Goal: Task Accomplishment & Management: Manage account settings

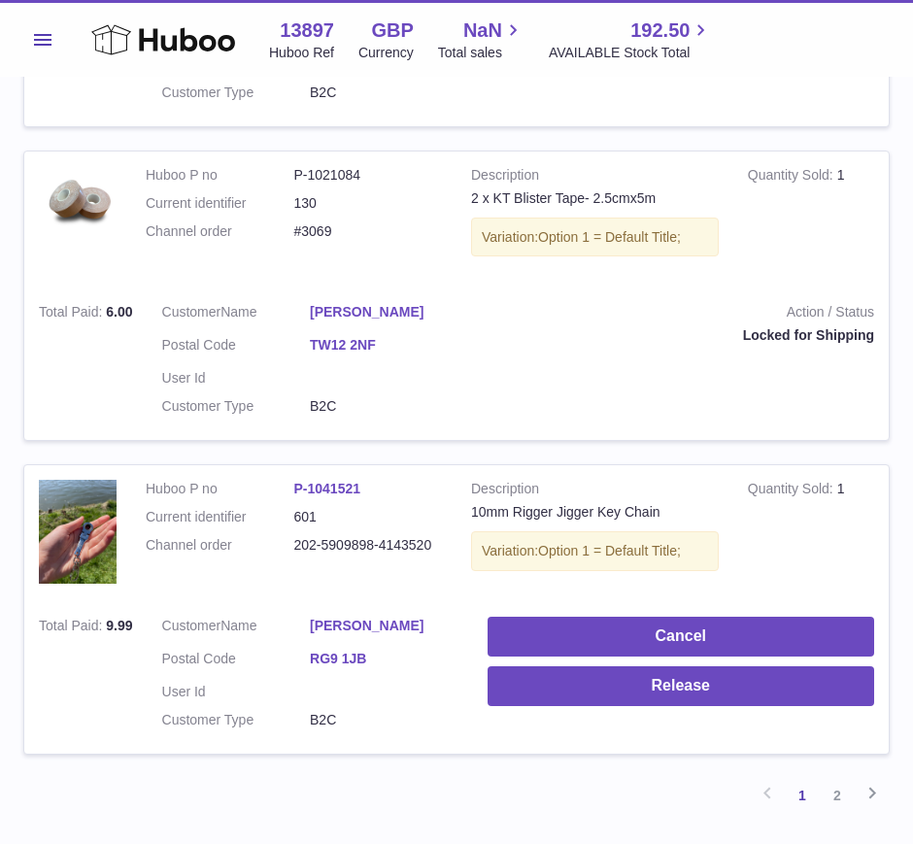
scroll to position [2877, 0]
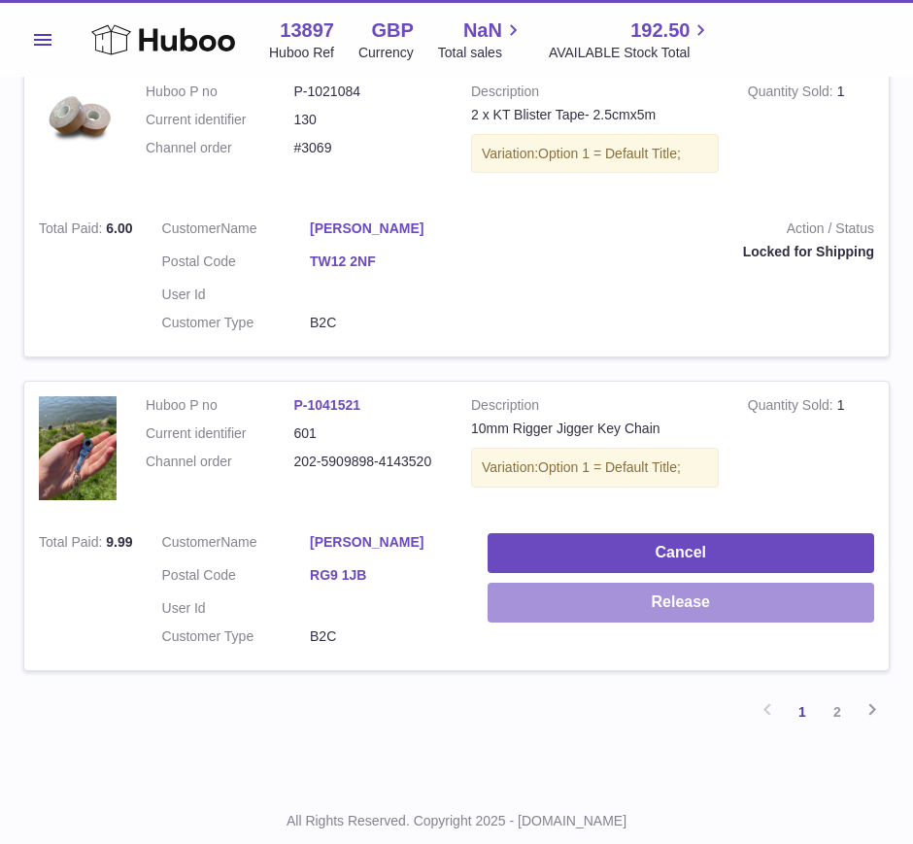
click at [604, 583] on button "Release" at bounding box center [681, 603] width 387 height 40
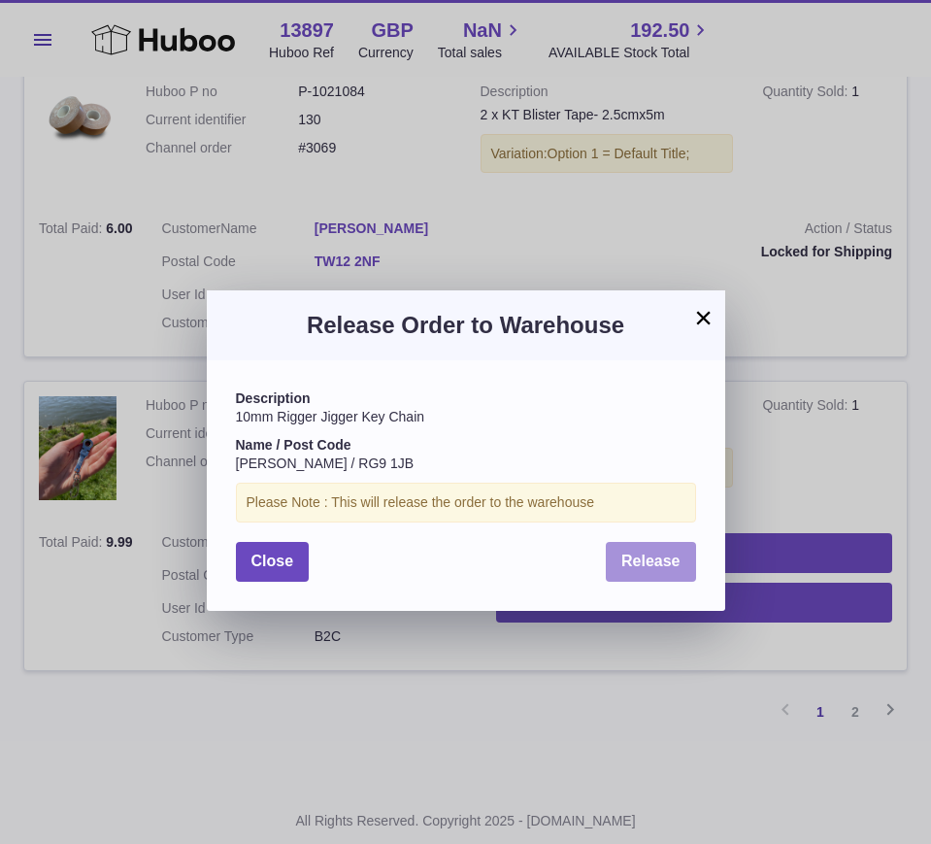
click at [632, 574] on button "Release" at bounding box center [651, 562] width 90 height 40
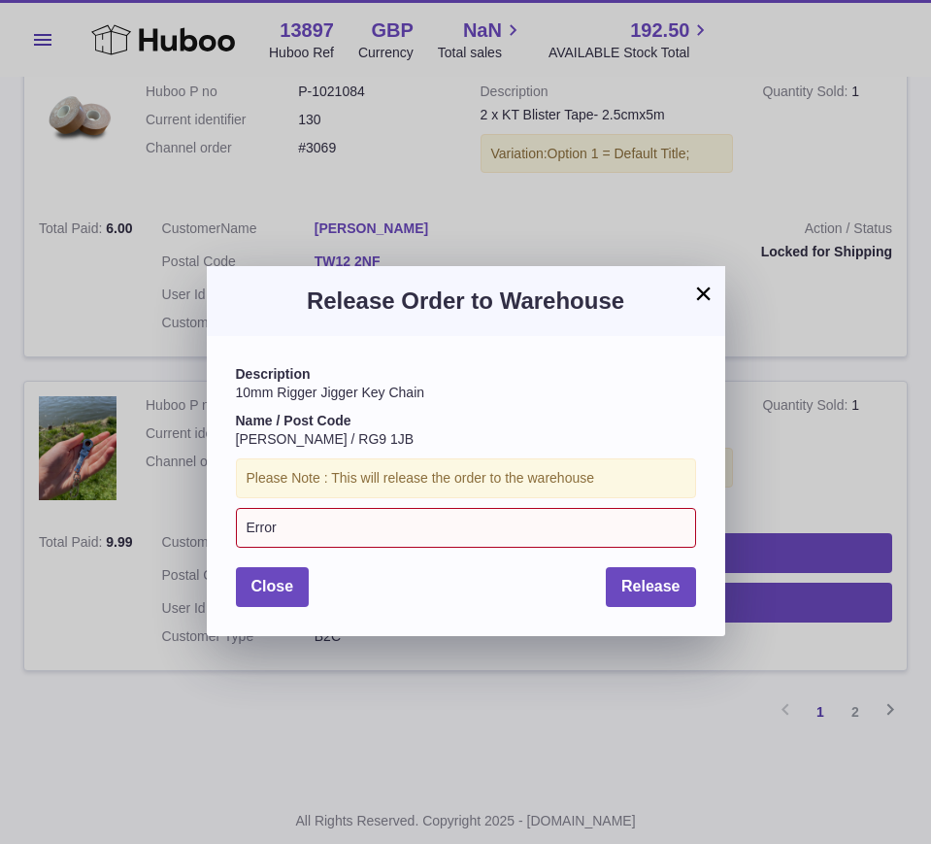
click at [695, 295] on button "×" at bounding box center [703, 293] width 23 height 23
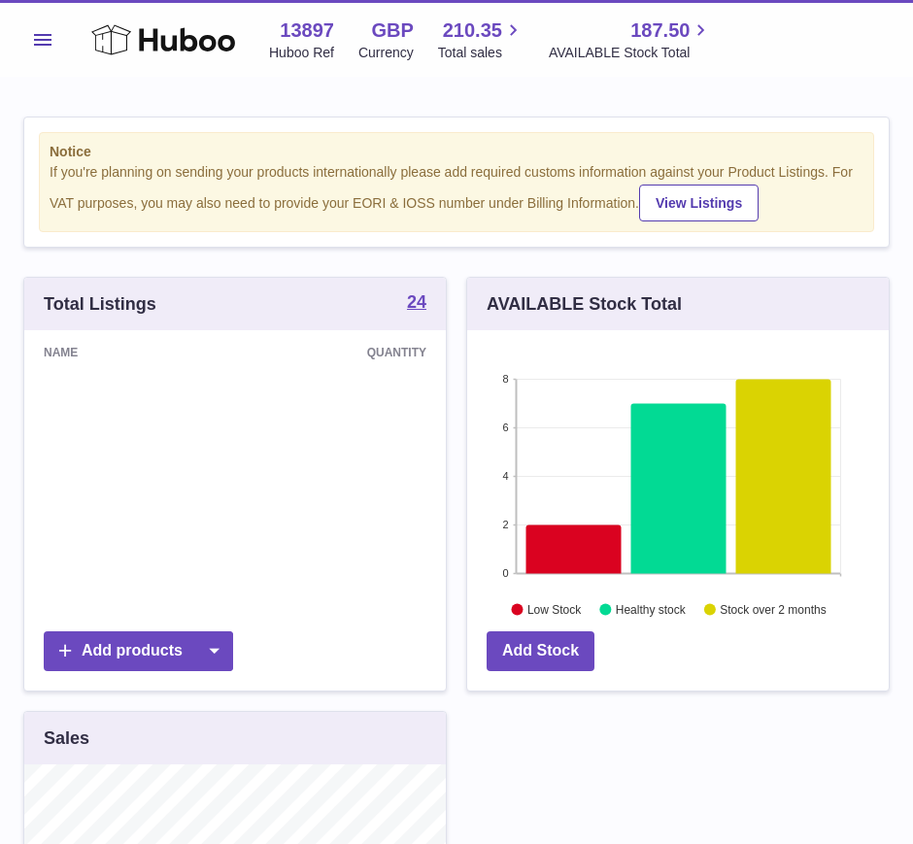
scroll to position [303, 421]
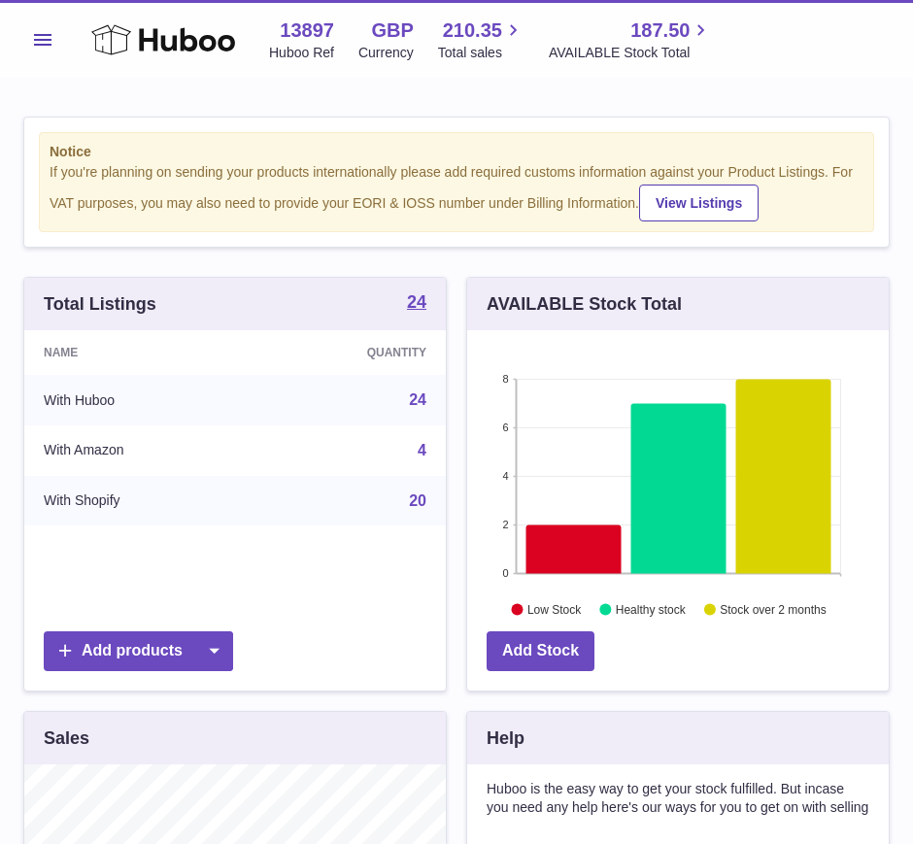
click at [49, 38] on span "Menu" at bounding box center [42, 40] width 17 height 12
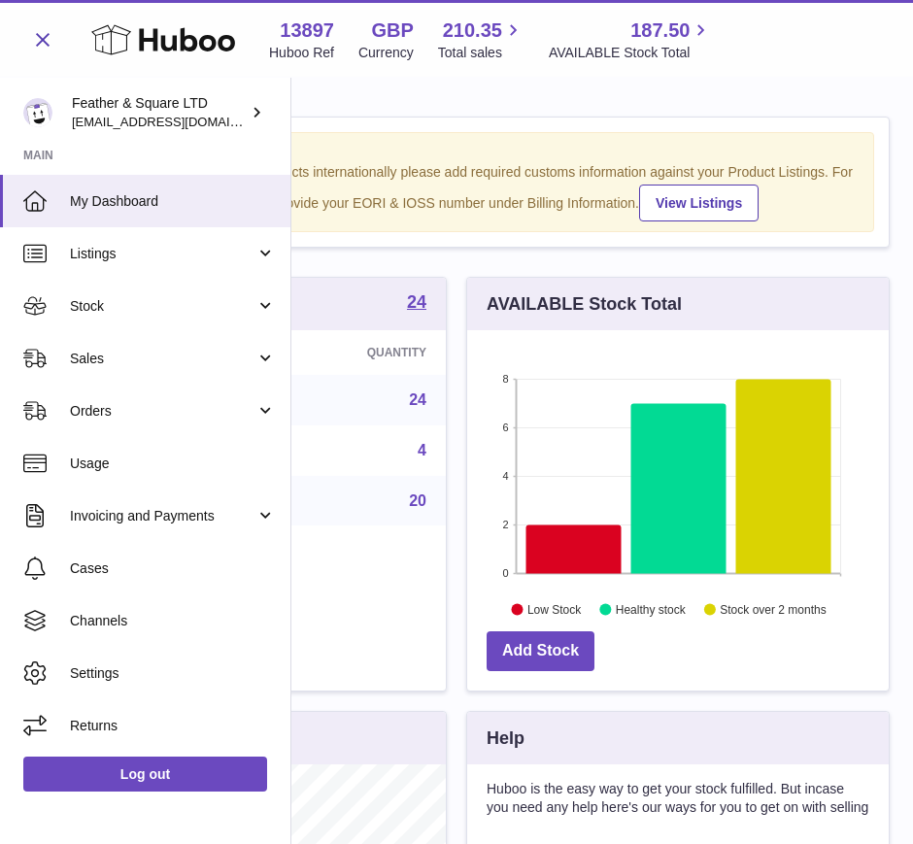
click at [113, 353] on span "Sales" at bounding box center [162, 359] width 185 height 18
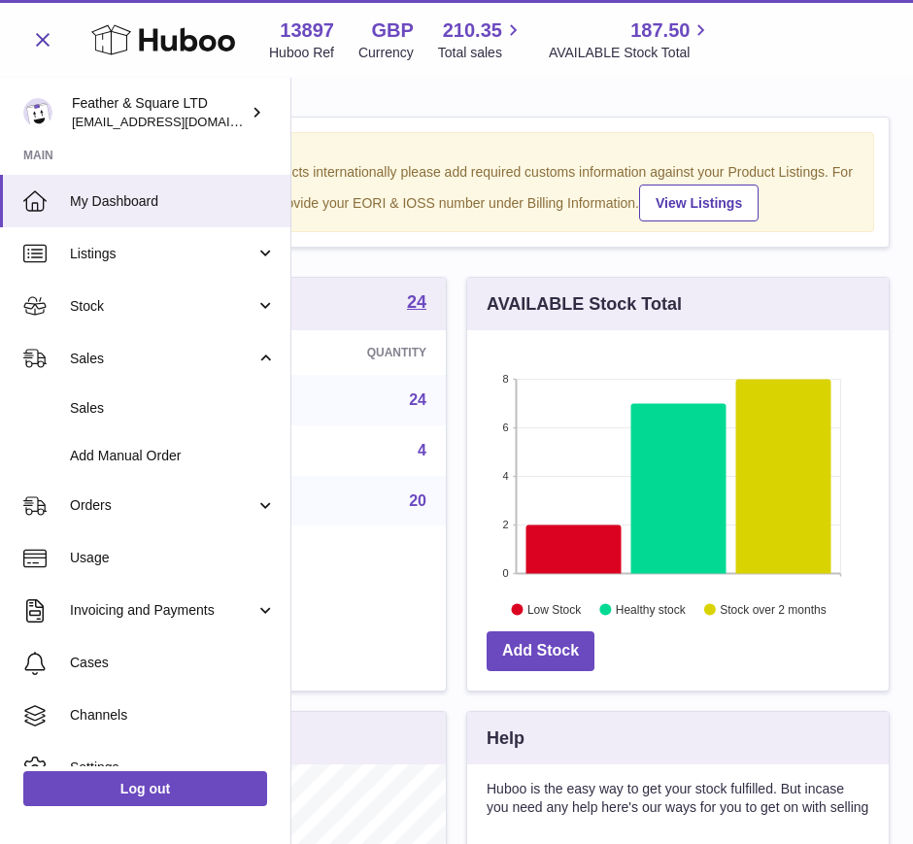
click at [118, 406] on span "Sales" at bounding box center [173, 408] width 206 height 18
